Goal: Task Accomplishment & Management: Use online tool/utility

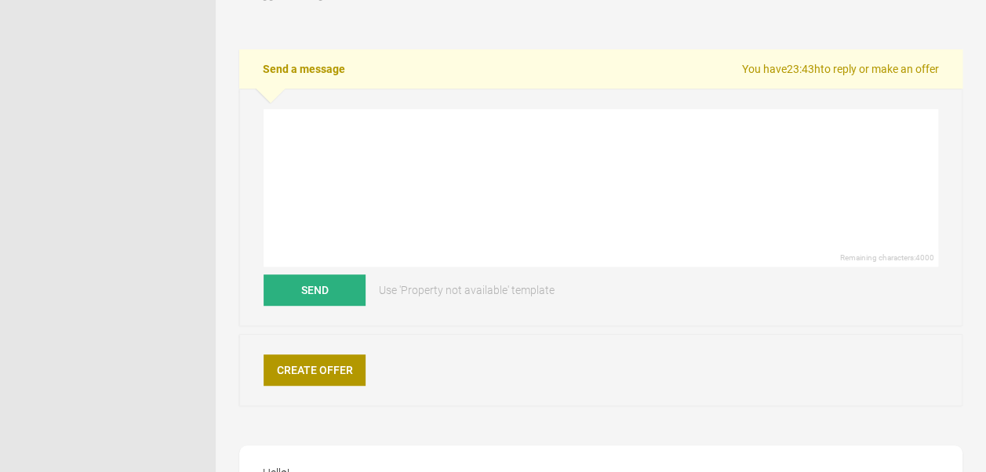
scroll to position [304, 0]
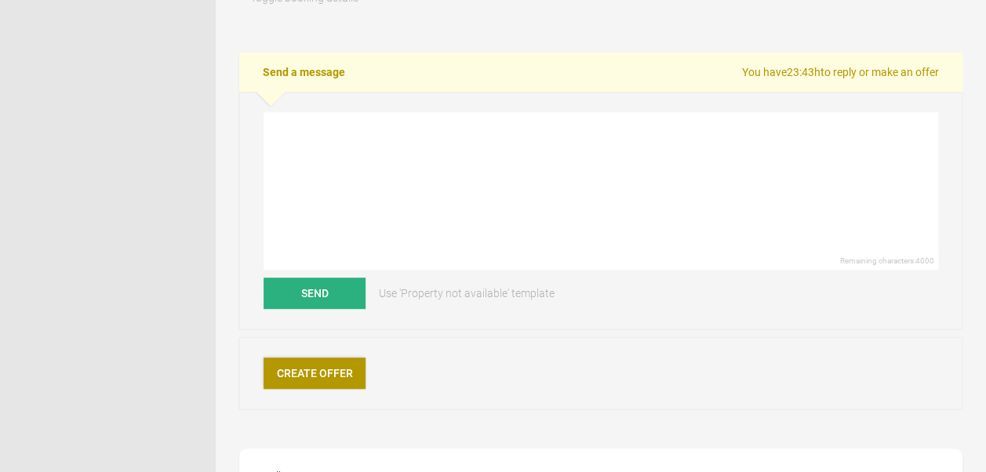
click at [300, 367] on link "Create Offer" at bounding box center [315, 373] width 102 height 31
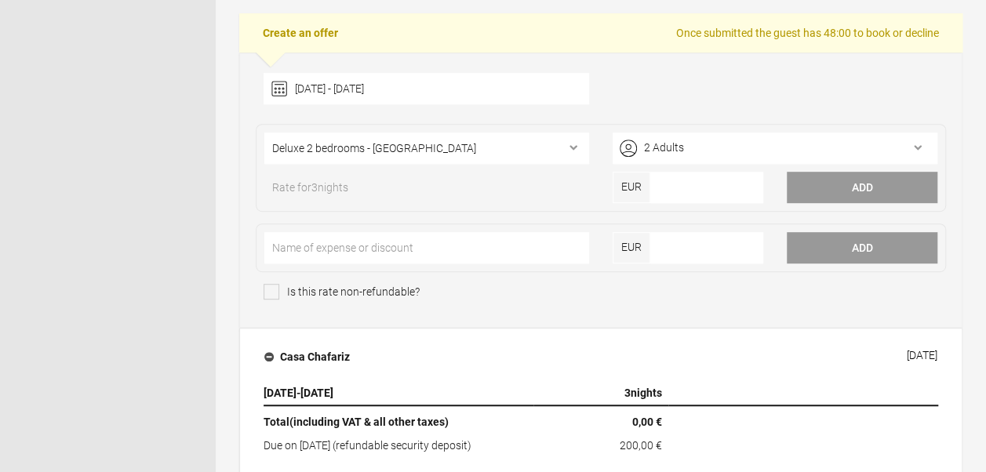
scroll to position [346, 0]
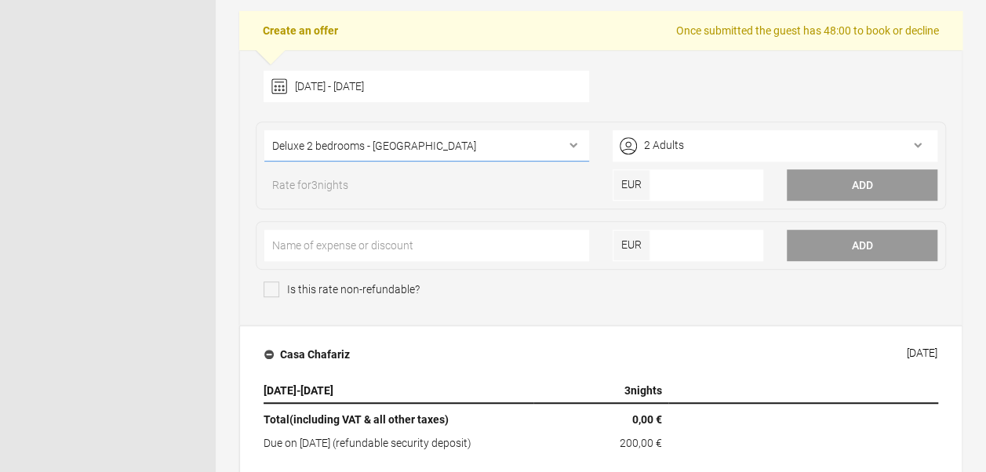
click at [554, 144] on select"] "Deluxe 2 bedrooms - Esperança Deluxe 2 bedrooms - Chafariz Deluxe 2 bedrooms - …" at bounding box center [426, 145] width 325 height 31
select select"] "934"
click at [264, 130] on select"] "Deluxe 2 bedrooms - Esperança Deluxe 2 bedrooms - Chafariz Deluxe 2 bedrooms - …" at bounding box center [426, 145] width 325 height 31
click at [685, 186] on input"] "number" at bounding box center [706, 184] width 113 height 31
type input"] "590"
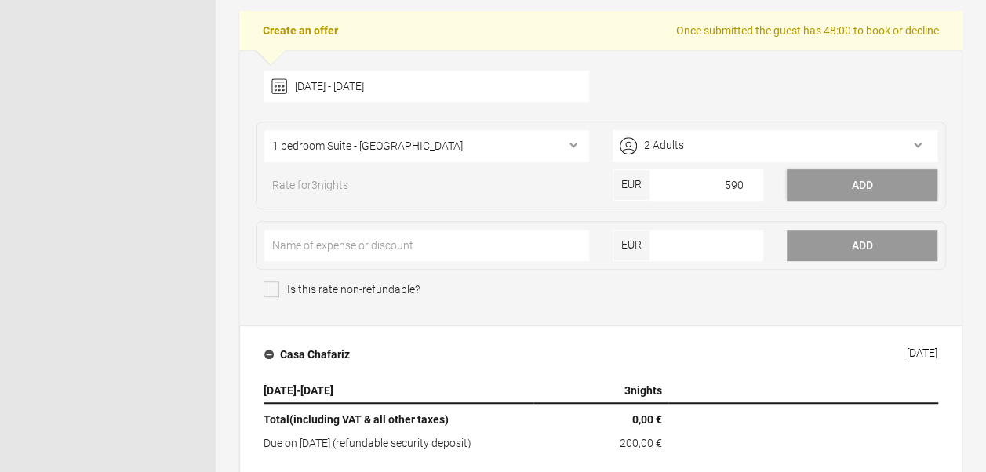
click at [822, 182] on button "Add" at bounding box center [862, 184] width 151 height 31
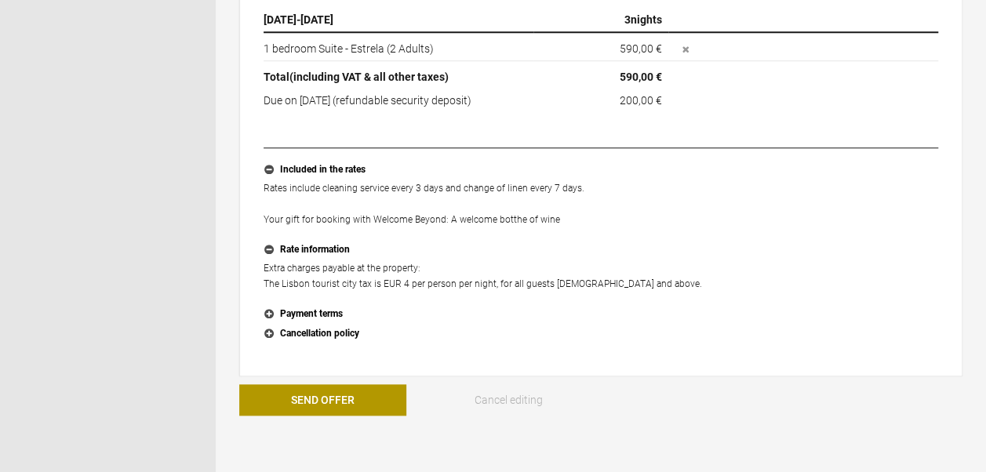
scroll to position [733, 0]
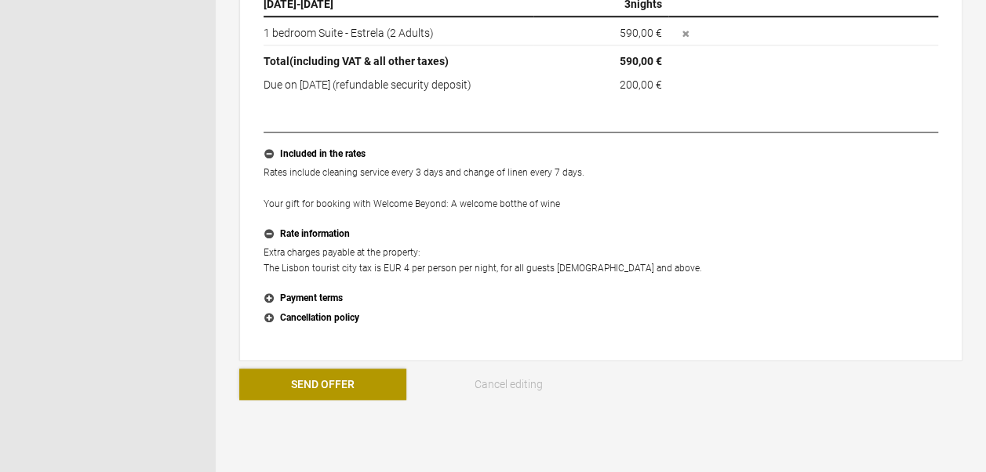
click at [329, 387] on button "Send Offer" at bounding box center [322, 384] width 167 height 31
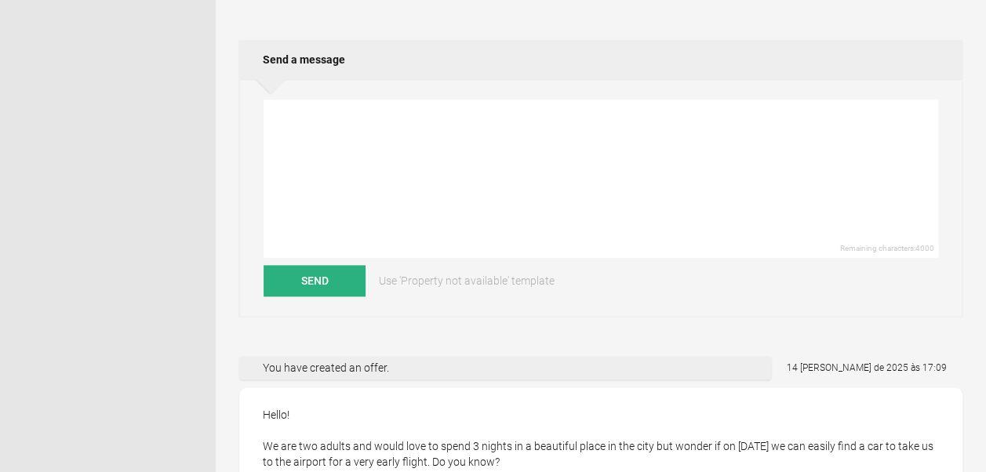
scroll to position [866, 0]
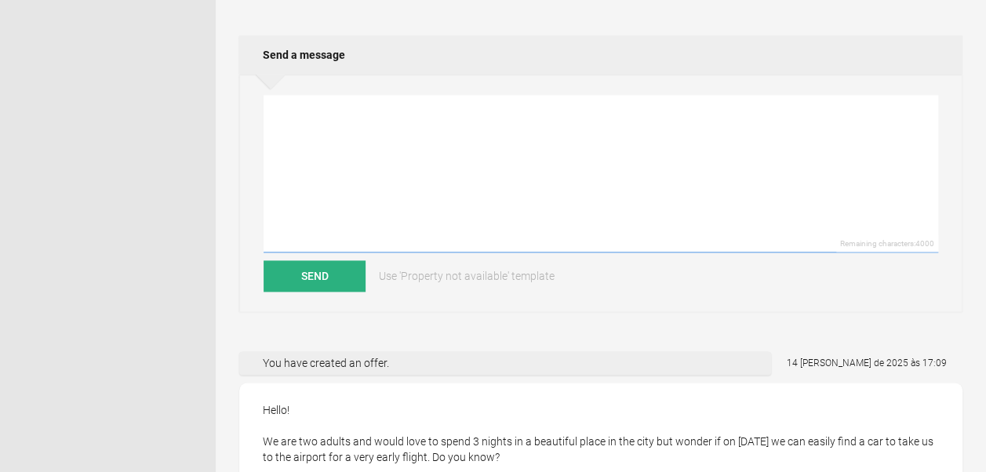
click at [443, 154] on textarea at bounding box center [601, 174] width 674 height 158
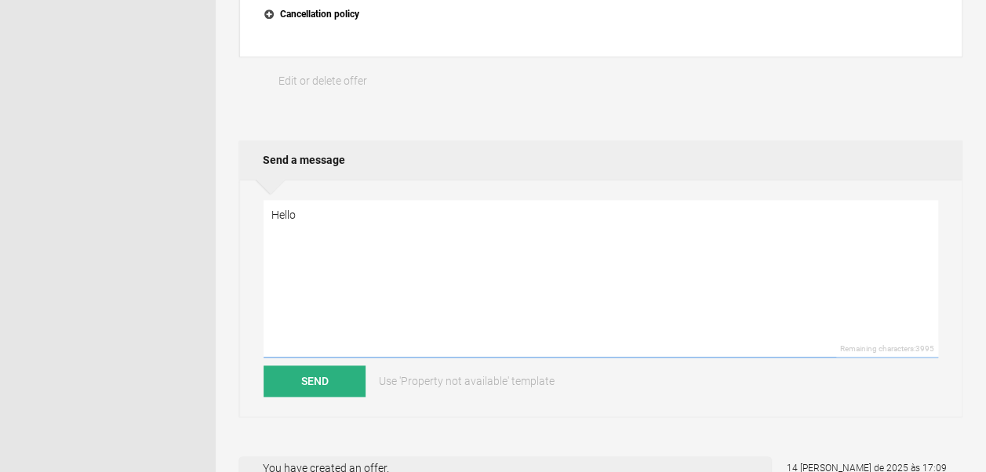
scroll to position [758, 0]
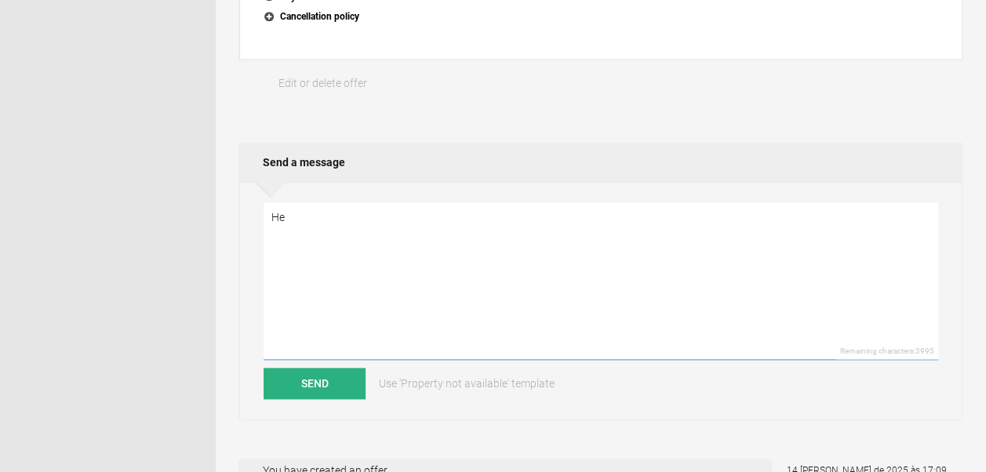
type textarea "H"
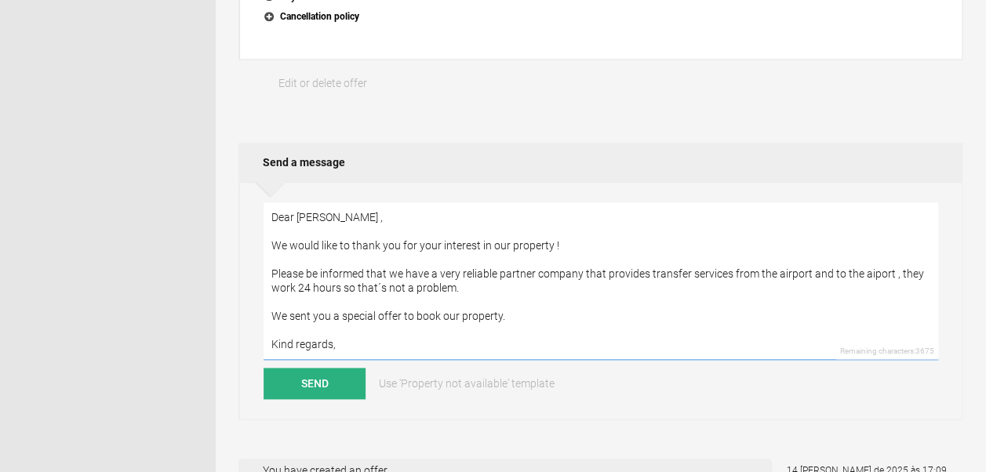
scroll to position [20, 0]
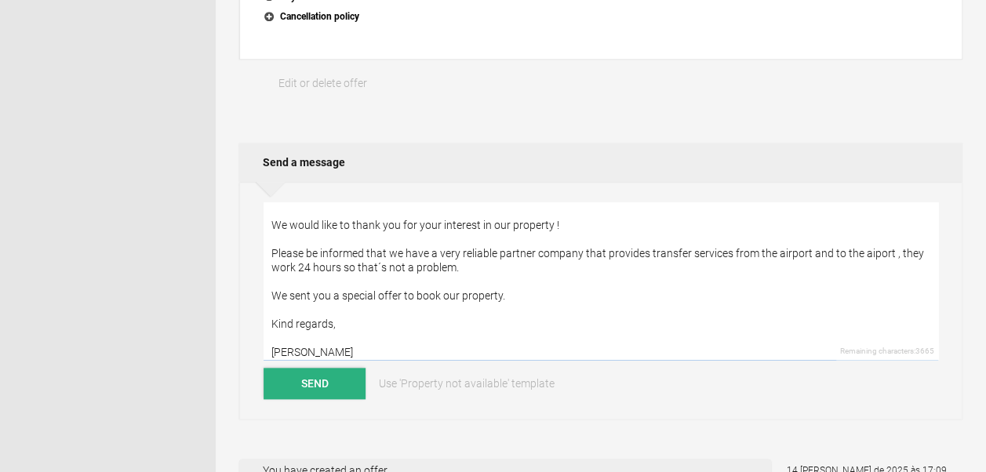
type textarea "Dear Raluca , We would like to thank you for your interest in our property ! Pl…"
click at [318, 385] on button "Send" at bounding box center [315, 383] width 102 height 31
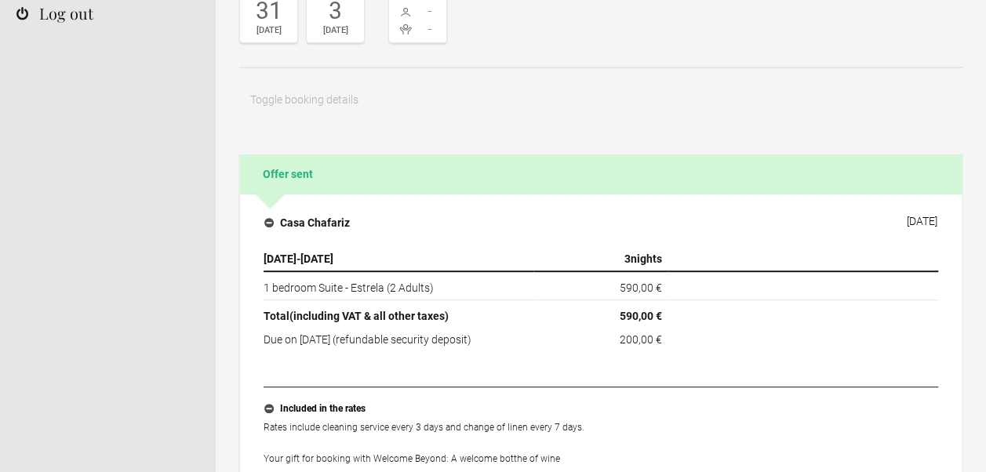
scroll to position [0, 0]
